Goal: Information Seeking & Learning: Find specific fact

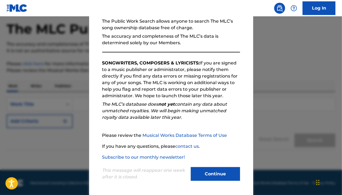
scroll to position [25, 0]
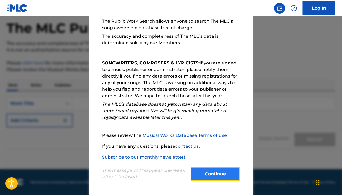
click at [207, 171] on button "Continue" at bounding box center [215, 174] width 49 height 14
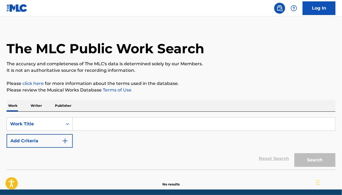
scroll to position [0, 0]
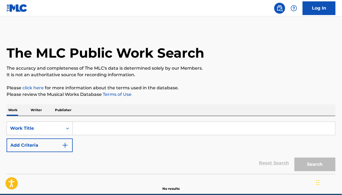
click at [38, 108] on p "Writer" at bounding box center [36, 109] width 14 height 11
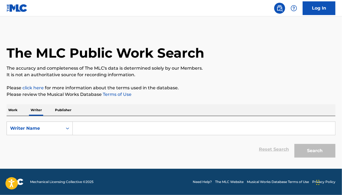
click at [92, 127] on input "Search Form" at bounding box center [204, 128] width 262 height 13
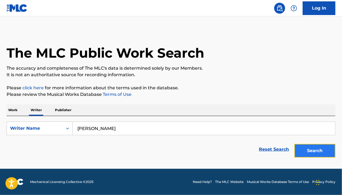
click at [312, 147] on button "Search" at bounding box center [314, 151] width 41 height 14
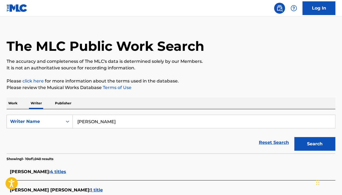
scroll to position [2, 0]
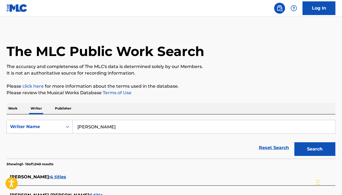
click at [109, 131] on input "[PERSON_NAME]" at bounding box center [204, 126] width 262 height 13
click at [294, 142] on button "Search" at bounding box center [314, 149] width 41 height 14
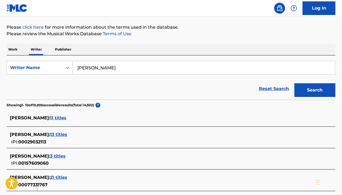
scroll to position [49, 0]
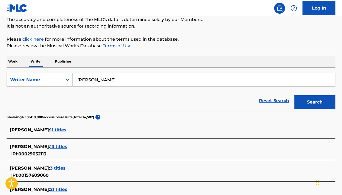
click at [120, 78] on input "[PERSON_NAME]" at bounding box center [204, 79] width 262 height 13
type input "[PERSON_NAME] [PERSON_NAME]"
click at [294, 95] on button "Search" at bounding box center [314, 102] width 41 height 14
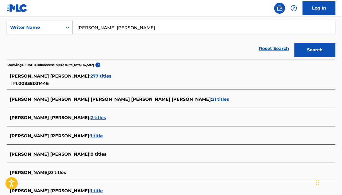
scroll to position [102, 0]
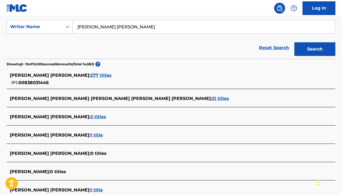
click at [104, 74] on span "277 titles" at bounding box center [100, 75] width 21 height 5
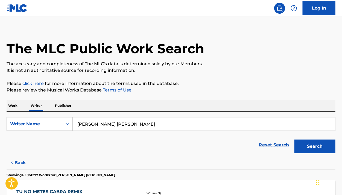
scroll to position [0, 0]
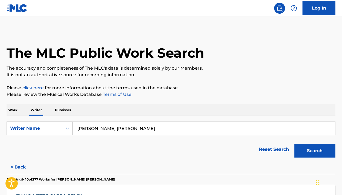
click at [11, 108] on p "Work" at bounding box center [13, 109] width 13 height 11
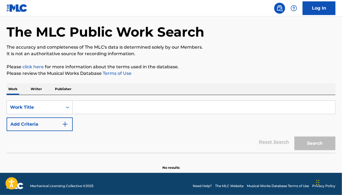
scroll to position [25, 0]
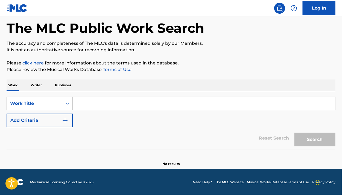
click at [68, 107] on div "Search Form" at bounding box center [68, 104] width 10 height 10
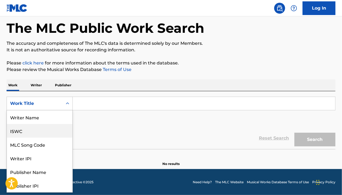
scroll to position [27, 0]
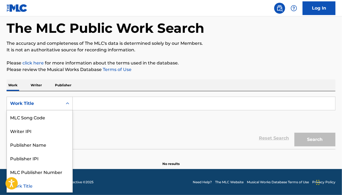
click at [32, 188] on div "Work Title" at bounding box center [40, 186] width 66 height 14
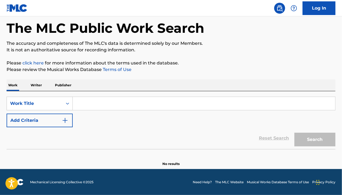
click at [99, 103] on input "Search Form" at bounding box center [204, 103] width 262 height 13
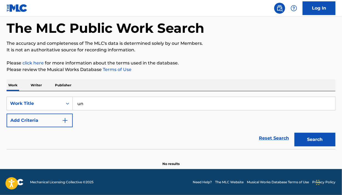
type input "u"
type input "neverita"
click at [294, 133] on button "Search" at bounding box center [314, 140] width 41 height 14
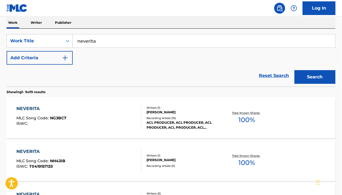
scroll to position [89, 0]
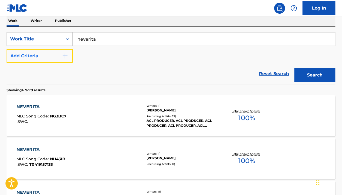
click at [66, 53] on img "Search Form" at bounding box center [65, 56] width 7 height 7
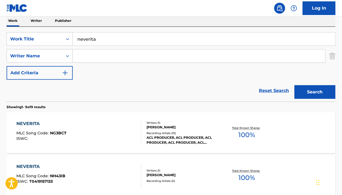
click at [85, 59] on input "Search Form" at bounding box center [199, 55] width 252 height 13
type input "[PERSON_NAME]"
click at [294, 85] on button "Search" at bounding box center [314, 92] width 41 height 14
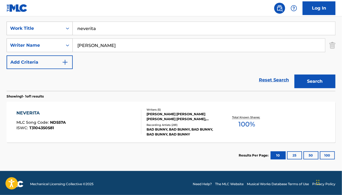
scroll to position [102, 0]
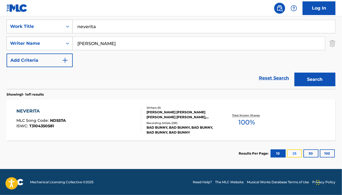
click at [293, 152] on button "25" at bounding box center [294, 154] width 15 height 8
click at [156, 107] on div "Writers ( 5 )" at bounding box center [183, 108] width 73 height 4
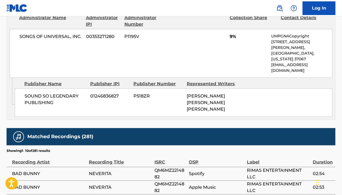
scroll to position [1058, 0]
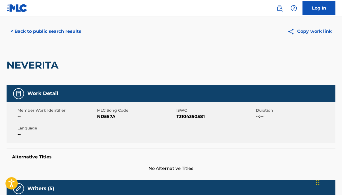
scroll to position [0, 0]
